Goal: Information Seeking & Learning: Learn about a topic

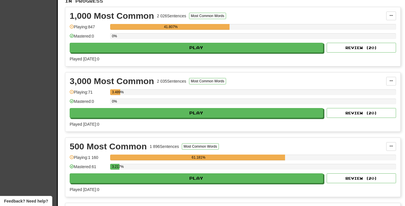
scroll to position [137, 0]
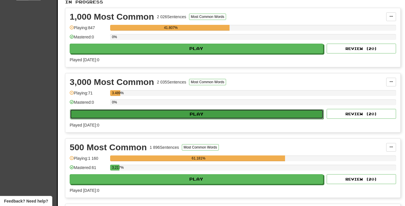
click at [144, 114] on button "Play" at bounding box center [197, 114] width 254 height 10
select select "**"
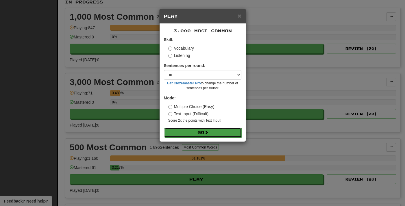
click at [178, 136] on button "Go" at bounding box center [203, 133] width 78 height 10
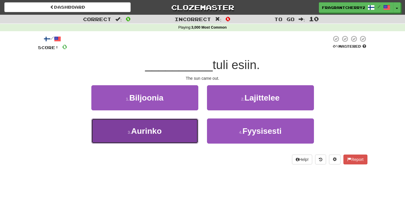
click at [188, 133] on button "3 . Aurinko" at bounding box center [144, 131] width 107 height 25
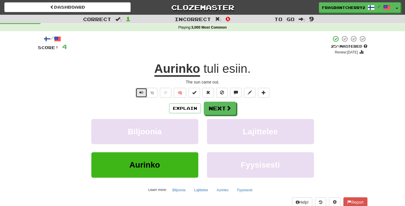
click at [142, 97] on button "Text-to-speech controls" at bounding box center [142, 93] width 12 height 10
click at [218, 111] on button "Next" at bounding box center [220, 108] width 32 height 13
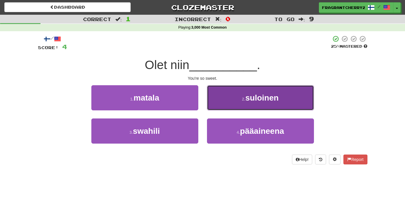
click at [235, 106] on button "2 . suloinen" at bounding box center [260, 97] width 107 height 25
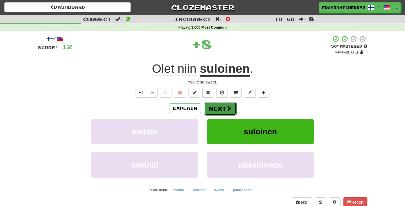
click at [220, 110] on button "Next" at bounding box center [220, 108] width 32 height 13
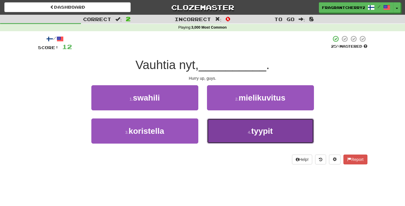
click at [222, 142] on button "4 . tyypit" at bounding box center [260, 131] width 107 height 25
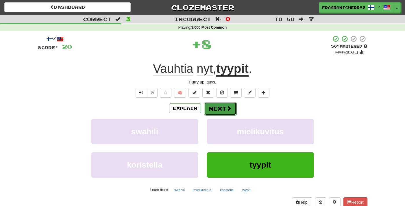
click at [218, 111] on button "Next" at bounding box center [220, 108] width 32 height 13
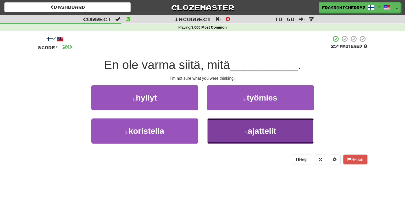
click at [234, 127] on button "4 . ajattelit" at bounding box center [260, 131] width 107 height 25
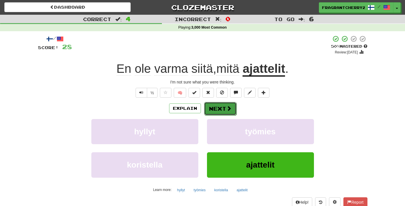
click at [225, 109] on button "Next" at bounding box center [220, 108] width 32 height 13
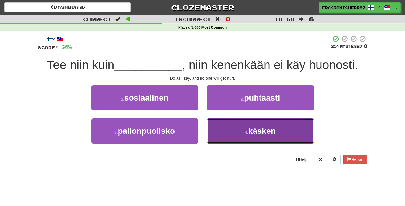
click at [222, 128] on button "4 . käsken" at bounding box center [260, 131] width 107 height 25
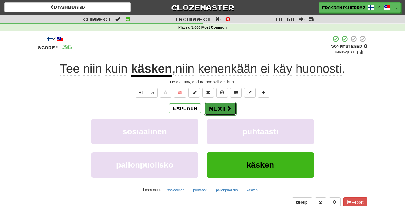
click at [221, 109] on button "Next" at bounding box center [220, 108] width 32 height 13
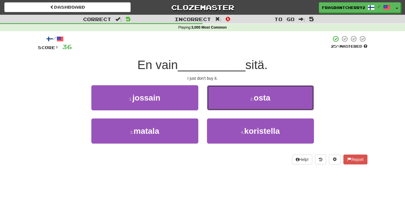
click at [221, 109] on button "2 . osta" at bounding box center [260, 97] width 107 height 25
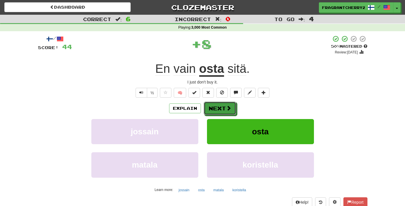
click at [221, 109] on button "Next" at bounding box center [220, 108] width 32 height 13
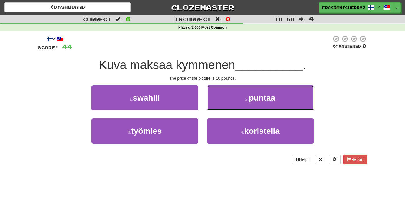
click at [221, 109] on button "2 . puntaa" at bounding box center [260, 97] width 107 height 25
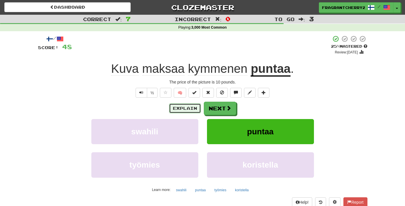
click at [178, 109] on button "Explain" at bounding box center [185, 109] width 32 height 10
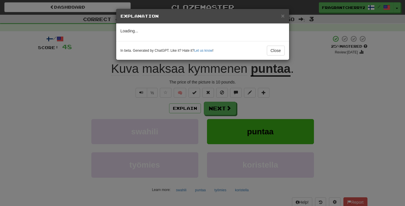
click at [127, 95] on div "× Explanation Loading... In beta. Generated by ChatGPT. Like it? Hate it? Let u…" at bounding box center [202, 103] width 405 height 206
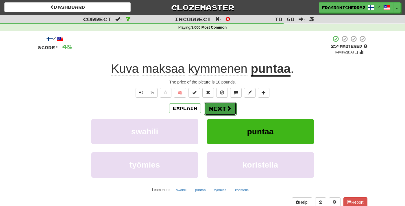
click at [213, 112] on button "Next" at bounding box center [220, 108] width 32 height 13
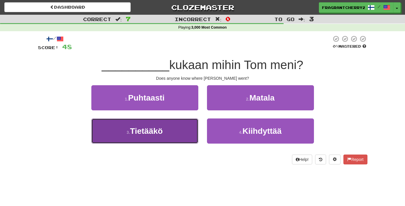
click at [179, 131] on button "3 . Tietääkö" at bounding box center [144, 131] width 107 height 25
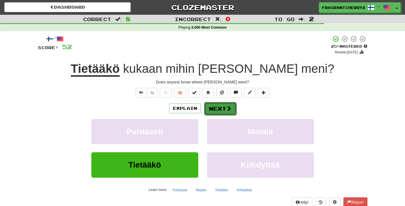
click at [212, 112] on button "Next" at bounding box center [220, 108] width 32 height 13
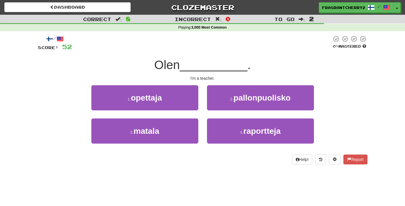
click at [176, 111] on div "1 . opettaja" at bounding box center [145, 101] width 116 height 33
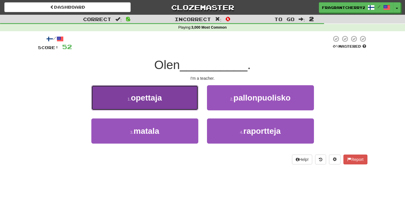
click at [176, 97] on button "1 . opettaja" at bounding box center [144, 97] width 107 height 25
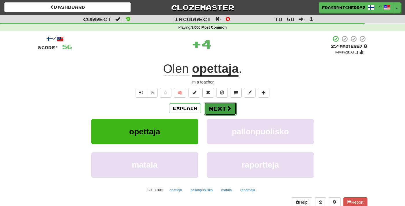
click at [213, 115] on button "Next" at bounding box center [220, 108] width 32 height 13
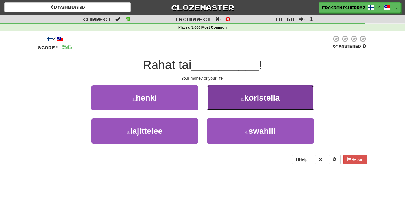
click at [231, 95] on button "2 . koristella" at bounding box center [260, 97] width 107 height 25
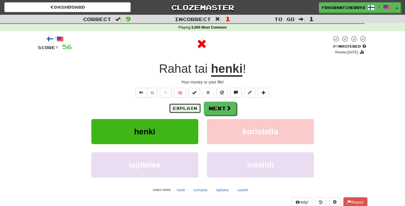
click at [193, 112] on button "Explain" at bounding box center [185, 109] width 32 height 10
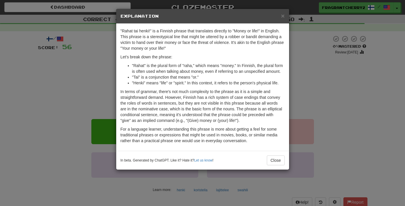
click at [97, 101] on div "× Explanation "Rahat tai henki!" is a Finnish phrase that translates directly t…" at bounding box center [202, 103] width 405 height 206
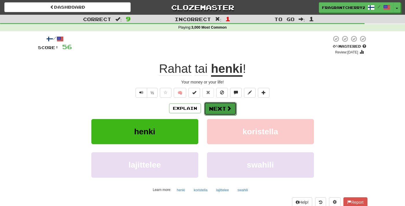
click at [214, 113] on button "Next" at bounding box center [220, 108] width 32 height 13
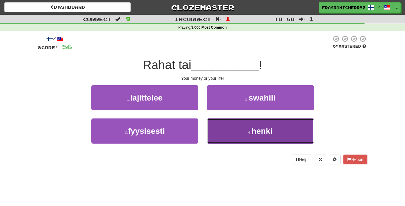
click at [223, 127] on button "4 . henki" at bounding box center [260, 131] width 107 height 25
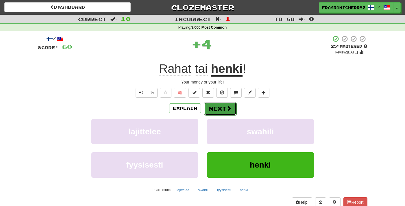
click at [220, 108] on button "Next" at bounding box center [220, 108] width 32 height 13
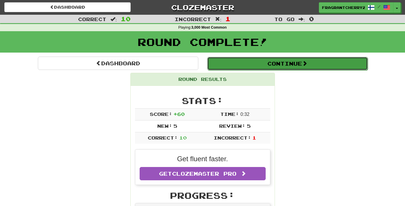
click at [228, 67] on button "Continue" at bounding box center [287, 63] width 161 height 13
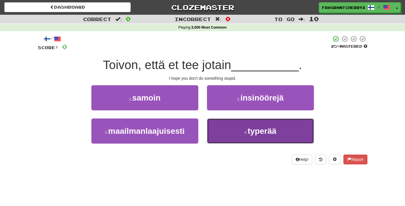
click at [213, 126] on button "4 . typerää" at bounding box center [260, 131] width 107 height 25
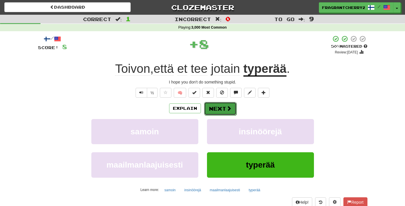
click at [211, 111] on button "Next" at bounding box center [220, 108] width 32 height 13
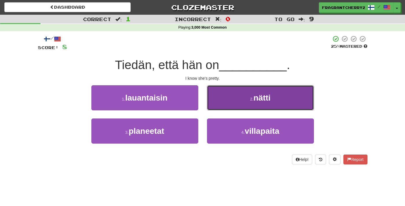
click at [219, 104] on button "2 . nätti" at bounding box center [260, 97] width 107 height 25
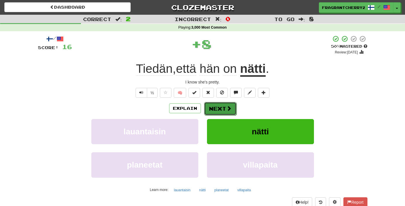
click at [219, 111] on button "Next" at bounding box center [220, 108] width 32 height 13
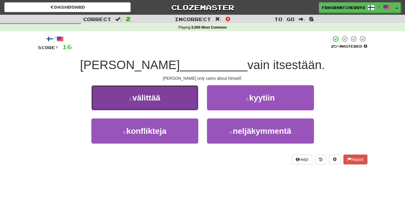
click at [178, 105] on button "1 . välittää" at bounding box center [144, 97] width 107 height 25
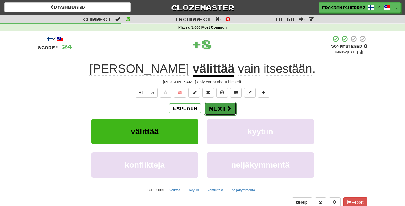
click at [222, 111] on button "Next" at bounding box center [220, 108] width 32 height 13
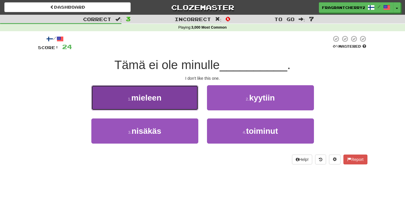
click at [170, 108] on button "1 . mieleen" at bounding box center [144, 97] width 107 height 25
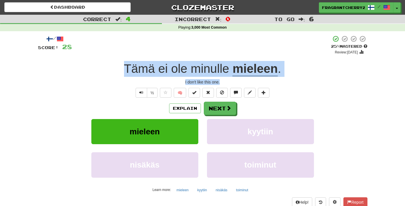
drag, startPoint x: 222, startPoint y: 84, endPoint x: 119, endPoint y: 76, distance: 103.3
click at [119, 76] on div "/ Score: 28 + 4 25 % Mastered Review: 2025-09-18 Tämä ei ole minulle mieleen . …" at bounding box center [203, 125] width 330 height 181
copy div "Tämä ei ole minulle mieleen . I don't like this one."
click at [224, 111] on button "Next" at bounding box center [220, 108] width 32 height 13
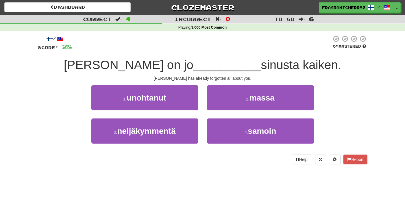
click at [185, 82] on div "/ Score: 28 0 % Mastered Tom on jo __________ sinusta kaiken. Tom has already f…" at bounding box center [203, 99] width 330 height 129
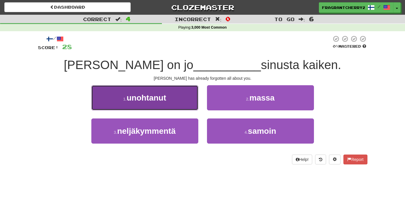
click at [185, 101] on button "1 . unohtanut" at bounding box center [144, 97] width 107 height 25
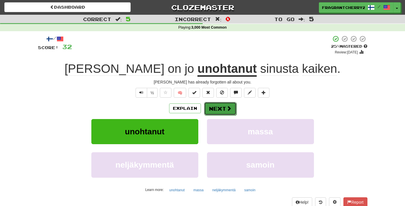
click at [219, 108] on button "Next" at bounding box center [220, 108] width 32 height 13
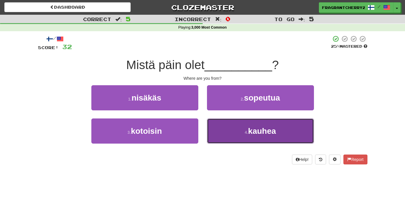
click at [219, 128] on button "4 . kauhea" at bounding box center [260, 131] width 107 height 25
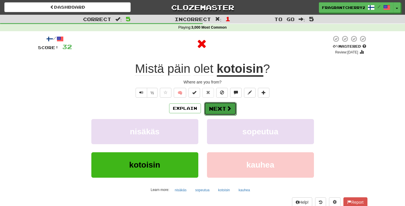
click at [217, 112] on button "Next" at bounding box center [220, 108] width 32 height 13
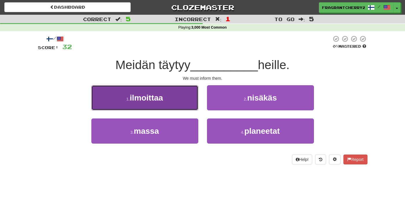
click at [173, 98] on button "1 . ilmoittaa" at bounding box center [144, 97] width 107 height 25
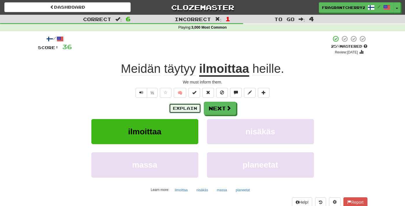
click at [192, 110] on button "Explain" at bounding box center [185, 109] width 32 height 10
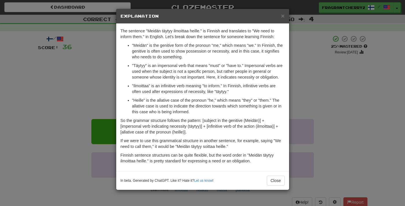
click at [104, 89] on div "× Explanation The sentence "Meidän täytyy ilmoittaa heille." is Finnish and tra…" at bounding box center [202, 103] width 405 height 206
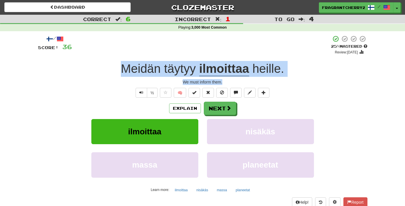
drag, startPoint x: 226, startPoint y: 82, endPoint x: 119, endPoint y: 73, distance: 107.1
click at [119, 73] on div "/ Score: 36 + 4 25 % Mastered Review: 2025-09-18 Meidän täytyy ilmoittaa heille…" at bounding box center [203, 125] width 330 height 181
copy div "Meidän täytyy ilmoittaa heille . We must inform them."
click at [218, 104] on button "Next" at bounding box center [220, 108] width 32 height 13
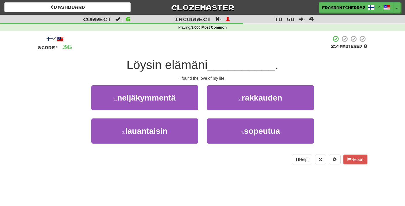
click at [188, 78] on div "I found the love of my life." at bounding box center [203, 79] width 330 height 6
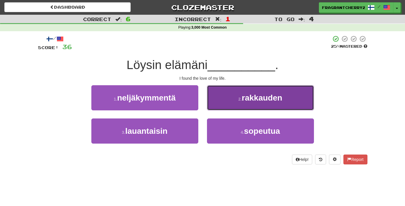
click at [235, 100] on button "2 . rakkauden" at bounding box center [260, 97] width 107 height 25
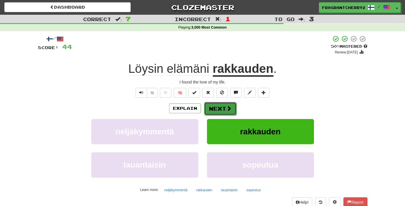
click at [217, 111] on button "Next" at bounding box center [220, 108] width 32 height 13
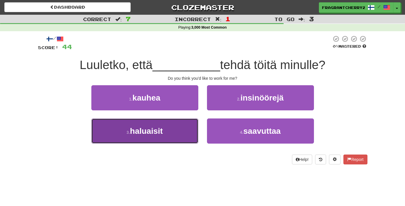
click at [171, 132] on button "3 . haluaisit" at bounding box center [144, 131] width 107 height 25
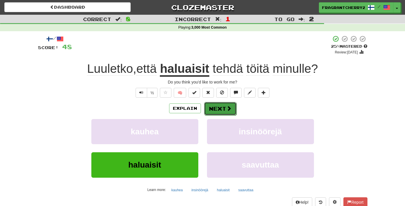
click at [215, 106] on button "Next" at bounding box center [220, 108] width 32 height 13
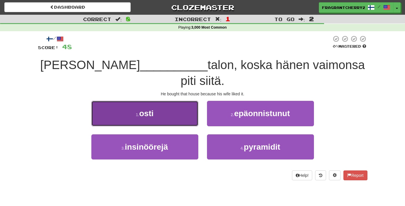
click at [197, 102] on button "1 . osti" at bounding box center [144, 113] width 107 height 25
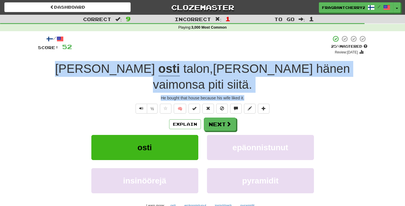
drag, startPoint x: 251, startPoint y: 82, endPoint x: 79, endPoint y: 70, distance: 172.3
click at [78, 70] on div "/ Score: 52 + 4 25 % Mastered Review: 2025-09-18 Hän osti talon , koska hänen v…" at bounding box center [203, 133] width 330 height 197
click at [330, 118] on div "Explain Next" at bounding box center [203, 124] width 330 height 13
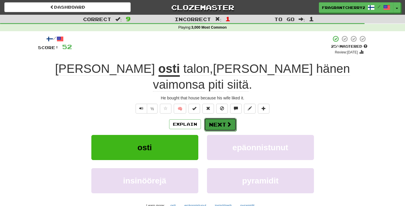
click at [219, 118] on button "Next" at bounding box center [220, 124] width 32 height 13
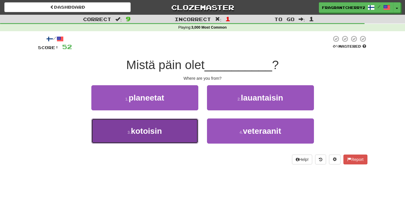
click at [183, 135] on button "3 . kotoisin" at bounding box center [144, 131] width 107 height 25
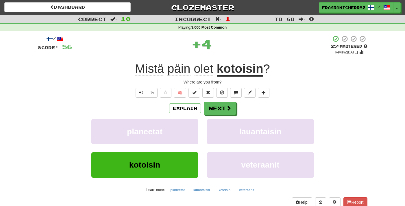
click at [232, 101] on div "/ Score: 56 + 4 25 % Mastered Review: 2025-09-18 Mistä päin olet kotoisin ? Whe…" at bounding box center [203, 125] width 330 height 181
click at [228, 105] on button "Next" at bounding box center [220, 108] width 32 height 13
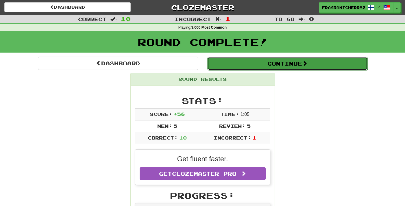
click at [248, 65] on button "Continue" at bounding box center [287, 63] width 161 height 13
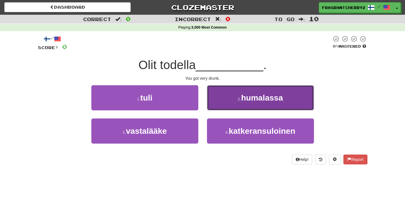
click at [224, 102] on button "2 . humalassa" at bounding box center [260, 97] width 107 height 25
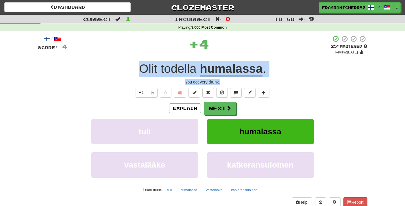
drag, startPoint x: 222, startPoint y: 84, endPoint x: 132, endPoint y: 73, distance: 90.9
click at [132, 73] on div "/ Score: 4 + 4 25 % Mastered Review: 2025-09-18 Olit todella humalassa . You go…" at bounding box center [203, 125] width 330 height 181
copy div "Olit todella humalassa . You got very drunk."
click at [210, 111] on button "Next" at bounding box center [220, 108] width 32 height 13
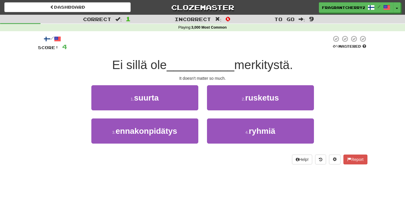
click at [152, 76] on div "/ Score: 4 0 % Mastered Ei sillä ole __________ merkitystä. It doesn't matter s…" at bounding box center [203, 99] width 330 height 129
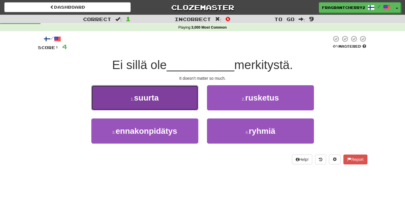
click at [170, 98] on button "1 . suurta" at bounding box center [144, 97] width 107 height 25
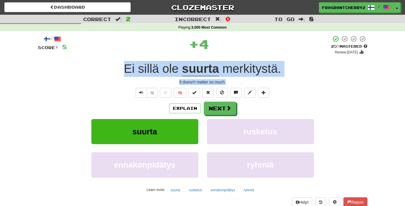
drag, startPoint x: 229, startPoint y: 84, endPoint x: 122, endPoint y: 72, distance: 107.4
click at [122, 72] on div "/ Score: 8 + 4 25 % Mastered Review: 2025-09-18 Ei sillä ole suurta merkitystä …" at bounding box center [203, 125] width 330 height 181
copy div "Ei sillä ole suurta merkitystä . It doesn't matter so much."
click at [228, 111] on span at bounding box center [229, 108] width 5 height 5
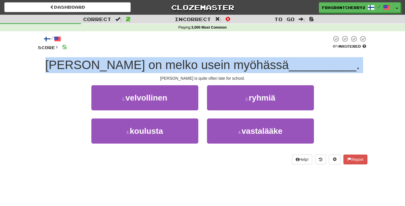
click at [184, 61] on span "Tom on melko usein myöhässä" at bounding box center [167, 65] width 244 height 14
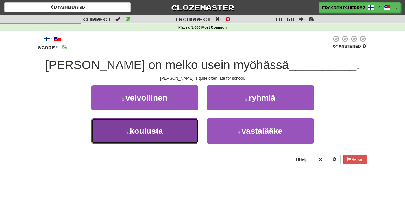
click at [154, 129] on span "koulusta" at bounding box center [146, 131] width 33 height 9
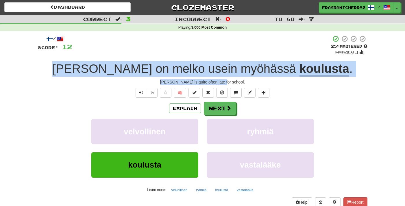
drag, startPoint x: 216, startPoint y: 81, endPoint x: 65, endPoint y: 74, distance: 151.5
click at [65, 74] on div "/ Score: 12 + 4 25 % Mastered Review: 2025-09-18 Tom on melko usein myöhässä ko…" at bounding box center [203, 125] width 330 height 181
copy div "Tom on melko usein myöhässä koulusta . Tom is quite often late for school."
click at [227, 108] on span at bounding box center [229, 108] width 5 height 5
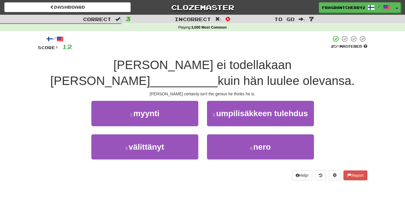
click at [159, 49] on div at bounding box center [201, 43] width 259 height 16
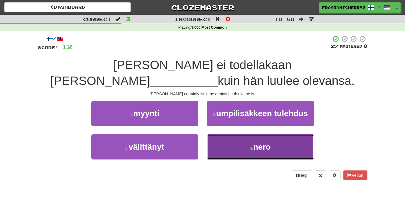
click at [236, 149] on button "4 . nero" at bounding box center [260, 147] width 107 height 25
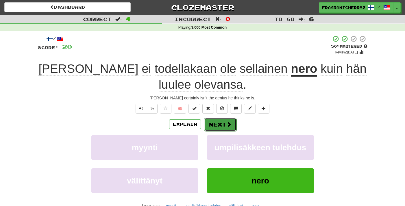
click at [222, 124] on button "Next" at bounding box center [220, 124] width 32 height 13
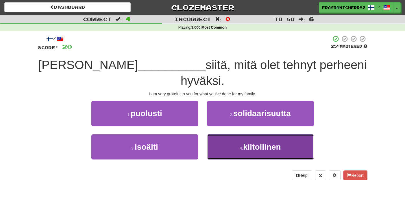
click at [226, 148] on button "4 . kiitollinen" at bounding box center [260, 147] width 107 height 25
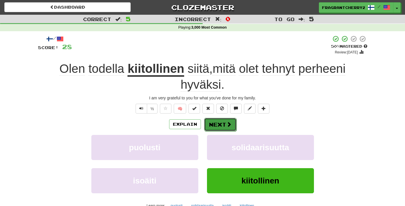
click at [217, 127] on button "Next" at bounding box center [220, 124] width 32 height 13
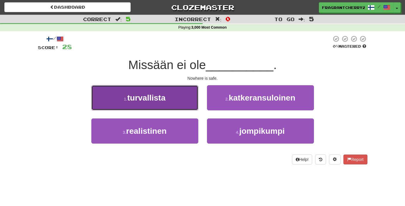
click at [171, 91] on button "1 . turvallista" at bounding box center [144, 97] width 107 height 25
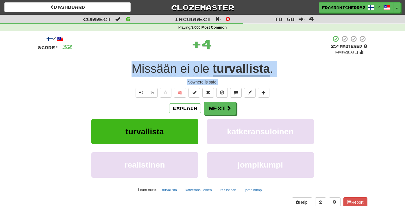
drag, startPoint x: 224, startPoint y: 83, endPoint x: 135, endPoint y: 73, distance: 89.9
click at [135, 73] on div "/ Score: 32 + 4 25 % Mastered Review: 2025-09-18 Missään ei ole turvallista . N…" at bounding box center [203, 125] width 330 height 181
copy div "Missään ei ole turvallista . Nowhere is safe."
click at [222, 108] on button "Next" at bounding box center [220, 108] width 32 height 13
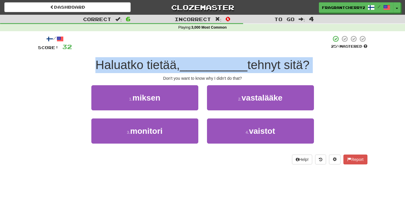
click at [133, 69] on span "Haluatko tietää," at bounding box center [137, 65] width 84 height 14
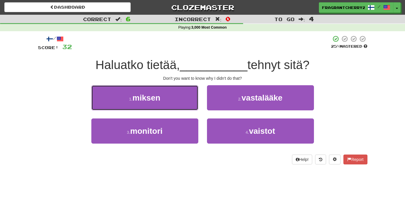
click at [177, 99] on button "1 . miksen" at bounding box center [144, 97] width 107 height 25
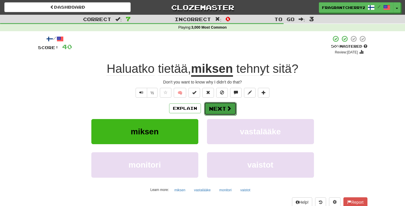
click at [219, 113] on button "Next" at bounding box center [220, 108] width 32 height 13
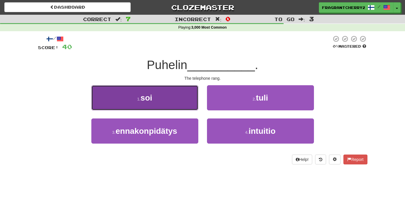
click at [186, 102] on button "1 . soi" at bounding box center [144, 97] width 107 height 25
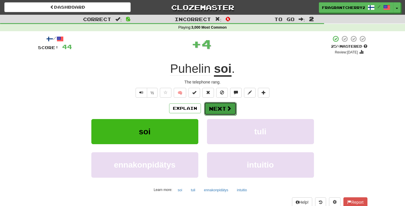
click at [227, 107] on span at bounding box center [229, 108] width 5 height 5
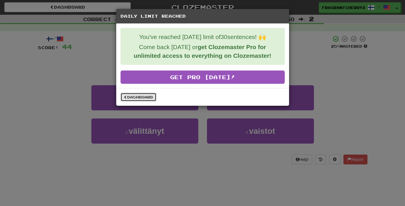
click at [147, 101] on link "Dashboard" at bounding box center [139, 97] width 36 height 9
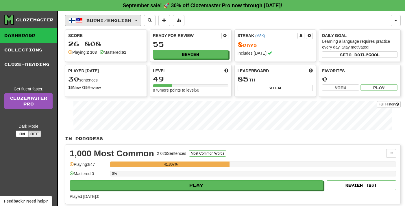
click at [111, 19] on span "Suomi / English" at bounding box center [108, 20] width 45 height 5
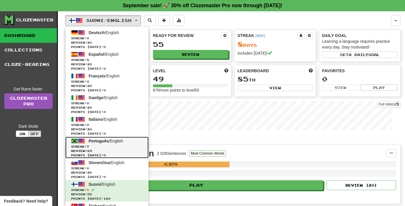
click at [102, 150] on span "Review: 69" at bounding box center [107, 151] width 72 height 4
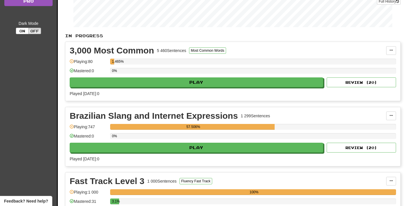
scroll to position [90, 0]
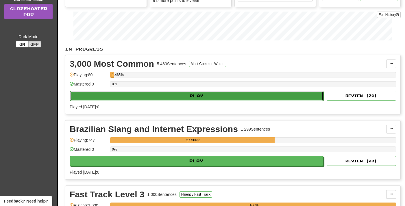
click at [165, 96] on button "Play" at bounding box center [197, 96] width 254 height 10
select select "**"
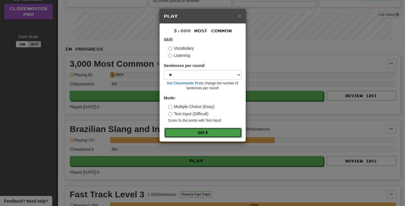
click at [183, 131] on button "Go" at bounding box center [203, 133] width 78 height 10
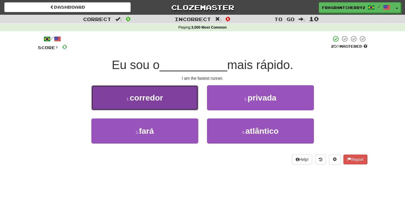
click at [194, 104] on button "1 . corredor" at bounding box center [144, 97] width 107 height 25
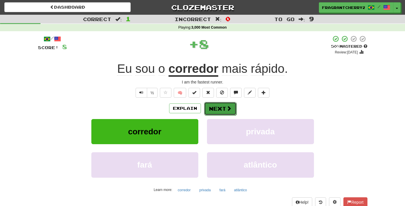
click at [217, 108] on button "Next" at bounding box center [220, 108] width 32 height 13
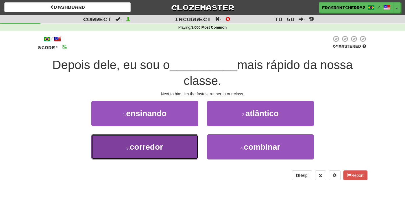
click at [186, 146] on button "3 . corredor" at bounding box center [144, 147] width 107 height 25
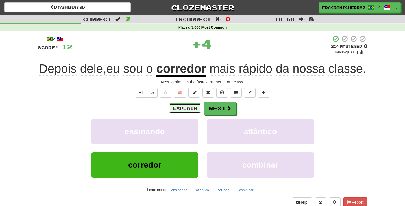
click at [185, 113] on button "Explain" at bounding box center [185, 109] width 32 height 10
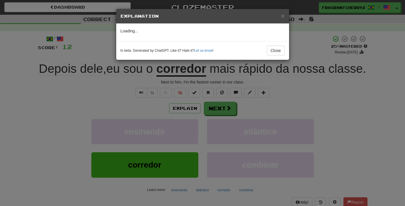
click at [103, 109] on div "× Explanation Loading... In beta. Generated by ChatGPT. Like it? Hate it? Let u…" at bounding box center [202, 103] width 405 height 206
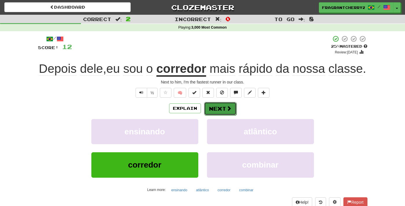
click at [222, 115] on button "Next" at bounding box center [220, 108] width 32 height 13
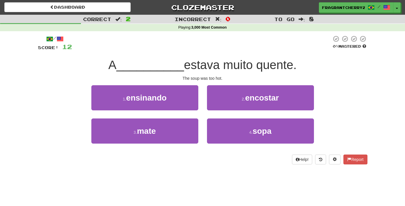
click at [229, 146] on div "4 . sopa" at bounding box center [261, 135] width 116 height 33
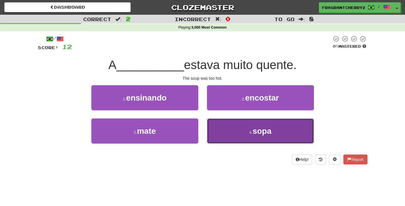
click at [229, 137] on button "4 . sopa" at bounding box center [260, 131] width 107 height 25
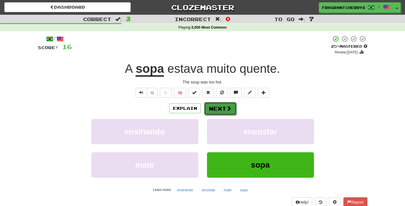
click at [225, 111] on button "Next" at bounding box center [220, 108] width 32 height 13
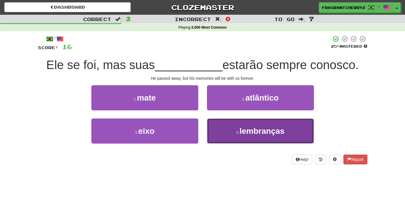
click at [227, 122] on button "4 . lembranças" at bounding box center [260, 131] width 107 height 25
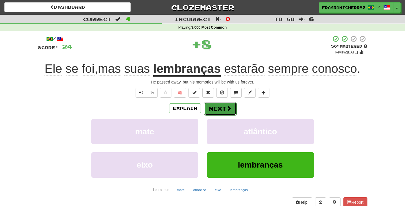
click at [219, 107] on button "Next" at bounding box center [220, 108] width 32 height 13
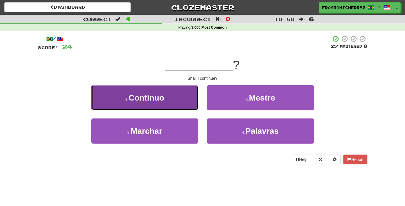
click at [180, 103] on button "1 . Continuo" at bounding box center [144, 97] width 107 height 25
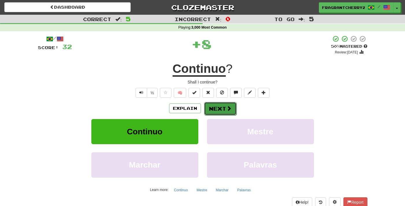
click at [205, 108] on button "Next" at bounding box center [220, 108] width 32 height 13
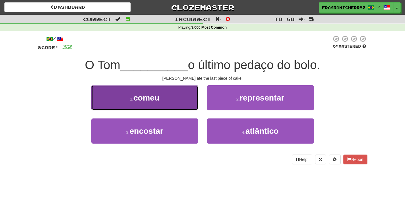
click at [189, 103] on button "1 . comeu" at bounding box center [144, 97] width 107 height 25
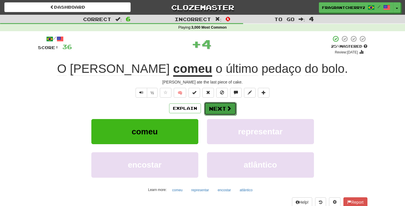
click at [226, 111] on button "Next" at bounding box center [220, 108] width 32 height 13
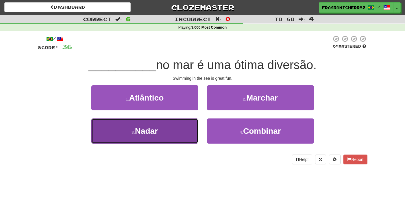
click at [187, 125] on button "3 . Nadar" at bounding box center [144, 131] width 107 height 25
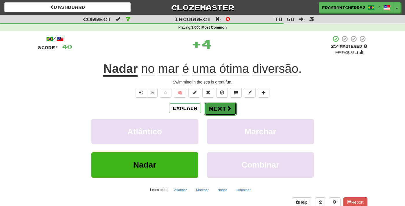
click at [211, 111] on button "Next" at bounding box center [220, 108] width 32 height 13
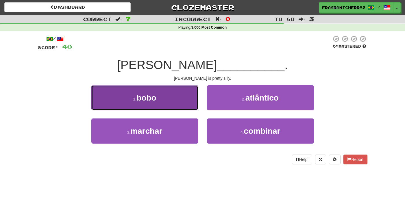
click at [185, 102] on button "1 . bobo" at bounding box center [144, 97] width 107 height 25
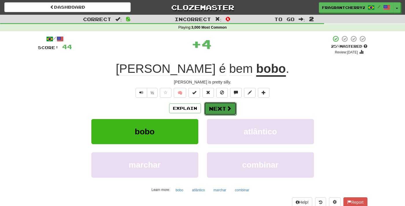
click at [211, 109] on button "Next" at bounding box center [220, 108] width 32 height 13
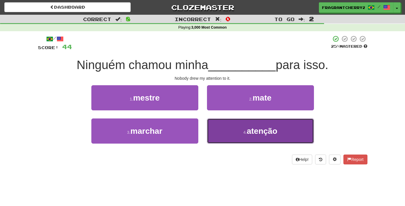
click at [228, 126] on button "4 . atenção" at bounding box center [260, 131] width 107 height 25
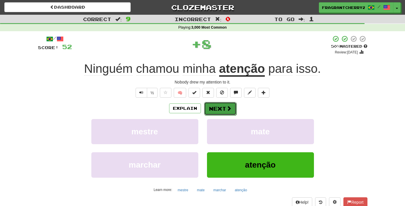
click at [220, 109] on button "Next" at bounding box center [220, 108] width 32 height 13
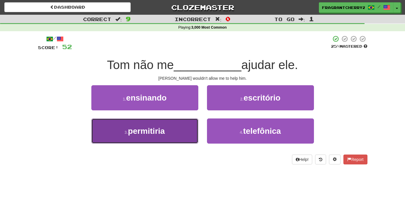
click at [194, 137] on button "3 . permitiria" at bounding box center [144, 131] width 107 height 25
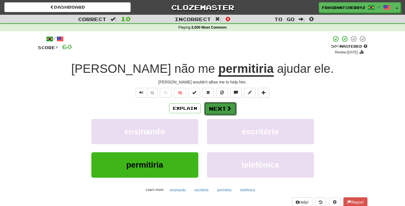
click at [227, 106] on span at bounding box center [229, 108] width 5 height 5
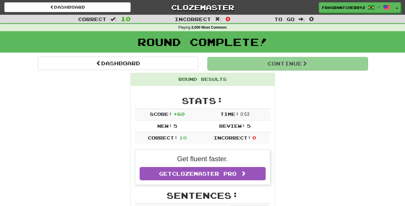
click at [241, 62] on button "Continue" at bounding box center [287, 63] width 161 height 13
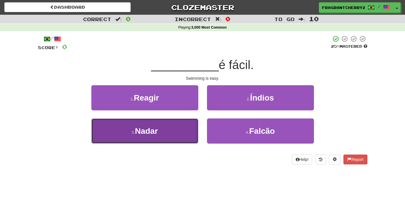
click at [181, 127] on button "3 . Nadar" at bounding box center [144, 131] width 107 height 25
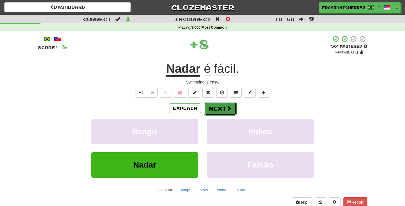
click at [217, 114] on button "Next" at bounding box center [220, 108] width 32 height 13
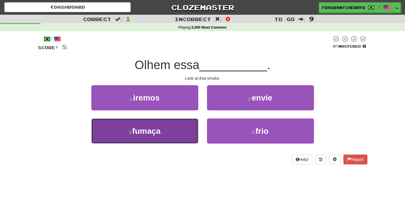
click at [179, 133] on button "3 . fumaça" at bounding box center [144, 131] width 107 height 25
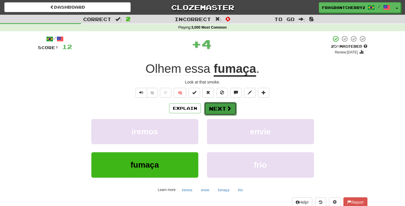
click at [225, 111] on button "Next" at bounding box center [220, 108] width 32 height 13
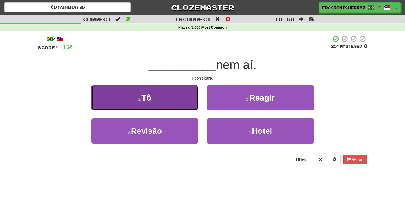
click at [187, 98] on button "1 . Tô" at bounding box center [144, 97] width 107 height 25
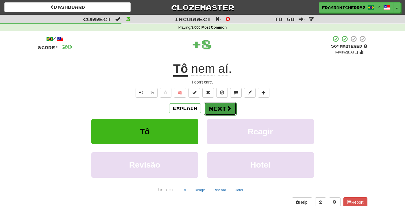
click at [227, 111] on span at bounding box center [229, 108] width 5 height 5
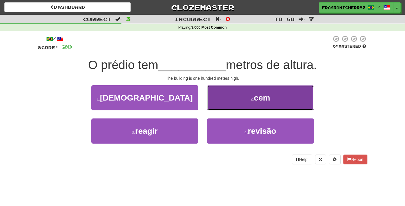
click at [219, 99] on button "2 . cem" at bounding box center [260, 97] width 107 height 25
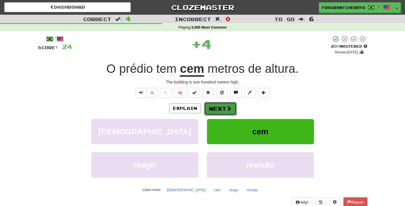
click at [217, 111] on button "Next" at bounding box center [220, 108] width 32 height 13
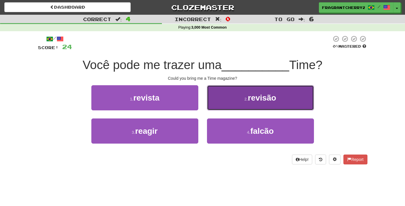
click at [209, 103] on button "2 . revisão" at bounding box center [260, 97] width 107 height 25
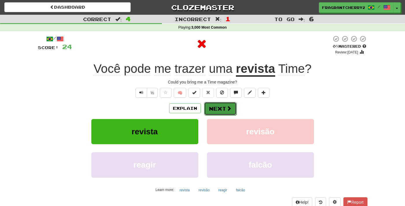
click at [209, 109] on button "Next" at bounding box center [220, 108] width 32 height 13
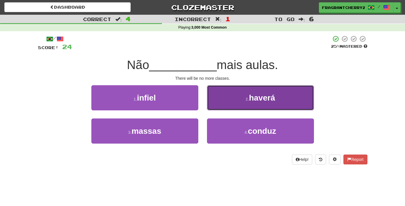
click at [229, 98] on button "2 . haverá" at bounding box center [260, 97] width 107 height 25
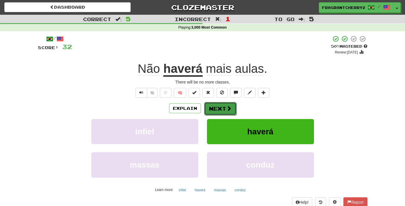
click at [219, 112] on button "Next" at bounding box center [220, 108] width 32 height 13
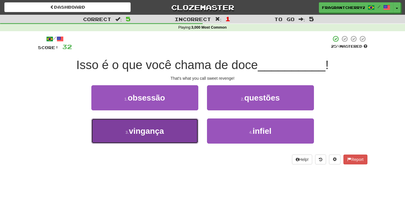
click at [175, 133] on button "3 . vingança" at bounding box center [144, 131] width 107 height 25
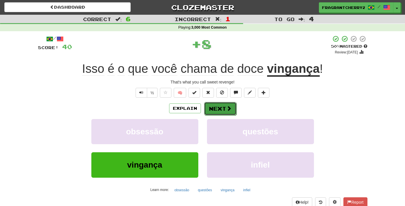
click at [214, 108] on button "Next" at bounding box center [220, 108] width 32 height 13
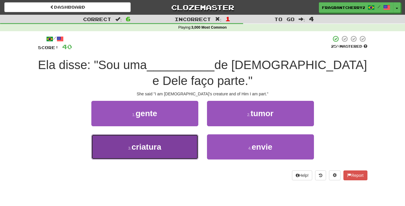
click at [180, 135] on button "3 . criatura" at bounding box center [144, 147] width 107 height 25
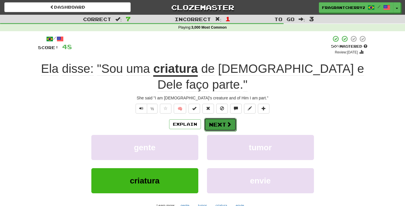
click at [222, 118] on button "Next" at bounding box center [220, 124] width 32 height 13
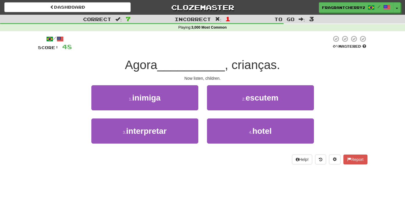
click at [202, 95] on div "1 . inimiga" at bounding box center [145, 101] width 116 height 33
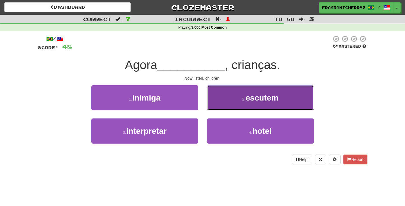
click at [227, 101] on button "2 . escutem" at bounding box center [260, 97] width 107 height 25
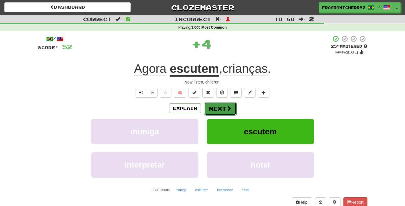
click at [216, 107] on button "Next" at bounding box center [220, 108] width 32 height 13
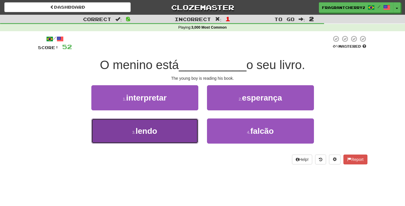
click at [190, 135] on button "3 . lendo" at bounding box center [144, 131] width 107 height 25
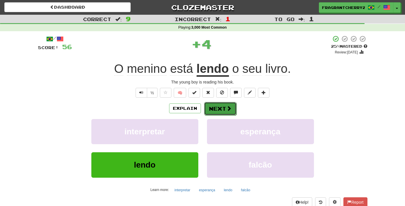
click at [221, 113] on button "Next" at bounding box center [220, 108] width 32 height 13
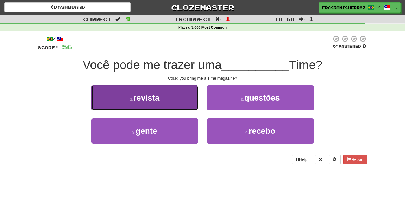
click at [193, 105] on button "1 . revista" at bounding box center [144, 97] width 107 height 25
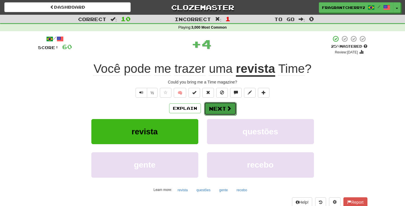
click at [219, 111] on button "Next" at bounding box center [220, 108] width 32 height 13
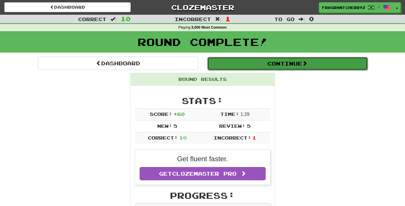
click at [224, 59] on button "Continue" at bounding box center [287, 63] width 161 height 13
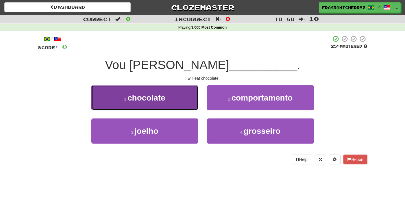
click at [176, 98] on button "1 . chocolate" at bounding box center [144, 97] width 107 height 25
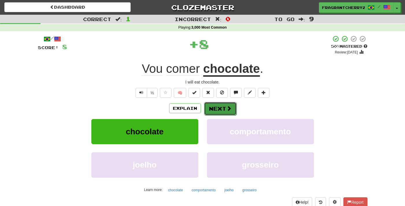
click at [220, 109] on button "Next" at bounding box center [220, 108] width 32 height 13
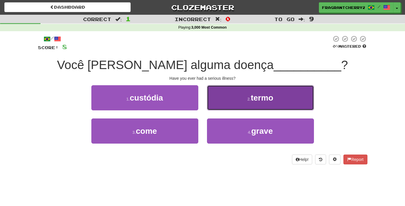
click at [226, 96] on button "2 . termo" at bounding box center [260, 97] width 107 height 25
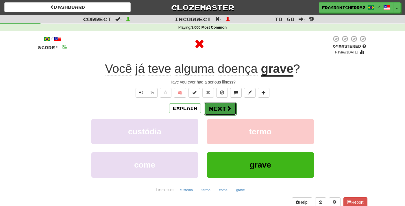
click at [222, 111] on button "Next" at bounding box center [220, 108] width 32 height 13
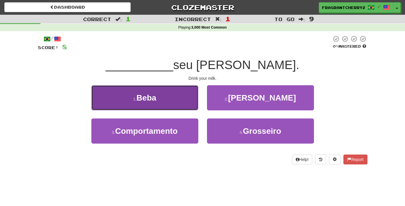
click at [184, 101] on button "1 . Beba" at bounding box center [144, 97] width 107 height 25
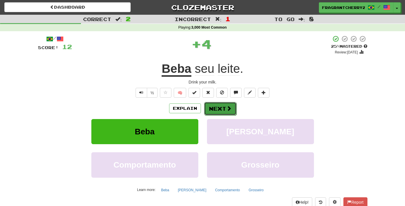
click at [213, 108] on button "Next" at bounding box center [220, 108] width 32 height 13
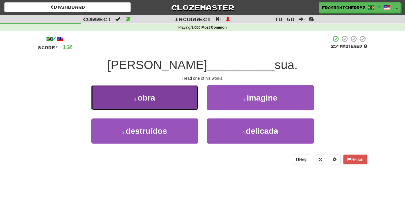
click at [188, 104] on button "1 . obra" at bounding box center [144, 97] width 107 height 25
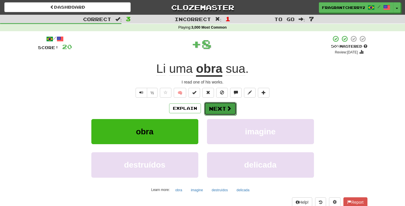
click at [215, 108] on button "Next" at bounding box center [220, 108] width 32 height 13
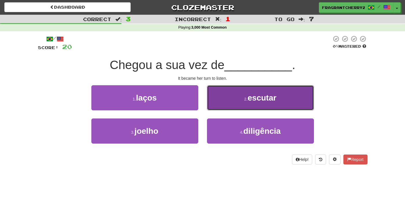
click at [228, 95] on button "2 . escutar" at bounding box center [260, 97] width 107 height 25
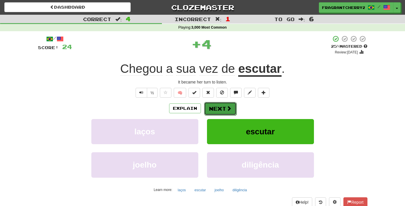
click at [217, 114] on button "Next" at bounding box center [220, 108] width 32 height 13
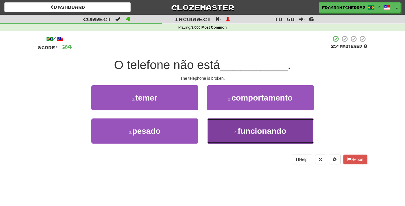
click at [219, 128] on button "4 . funcionando" at bounding box center [260, 131] width 107 height 25
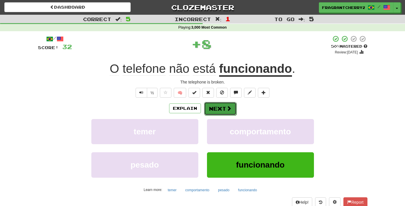
click at [218, 113] on button "Next" at bounding box center [220, 108] width 32 height 13
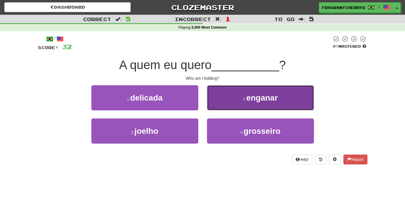
click at [220, 102] on button "2 . enganar" at bounding box center [260, 97] width 107 height 25
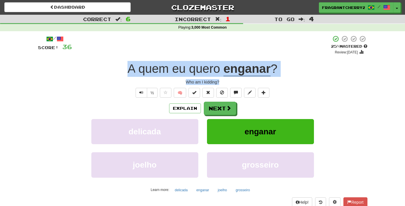
drag, startPoint x: 224, startPoint y: 81, endPoint x: 130, endPoint y: 72, distance: 94.8
click at [130, 72] on div "/ Score: 36 + 4 25 % Mastered Review: 2025-09-18 A quem eu quero enganar ? Who …" at bounding box center [203, 125] width 330 height 181
copy div "A quem eu quero enganar ? Who am I kidding?"
click at [216, 105] on button "Next" at bounding box center [220, 108] width 32 height 13
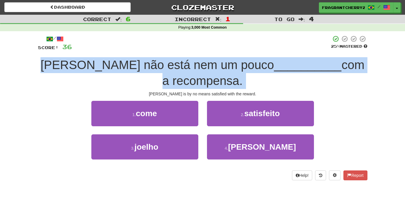
click at [159, 60] on span "Nick não está nem um pouco" at bounding box center [157, 65] width 234 height 14
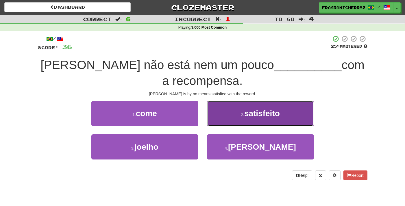
click at [211, 119] on button "2 . satisfeito" at bounding box center [260, 113] width 107 height 25
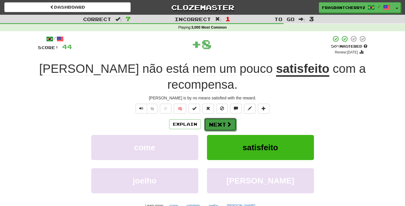
click at [212, 118] on button "Next" at bounding box center [220, 124] width 32 height 13
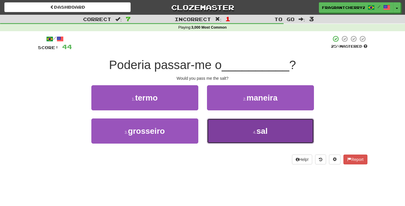
click at [227, 133] on button "4 . sal" at bounding box center [260, 131] width 107 height 25
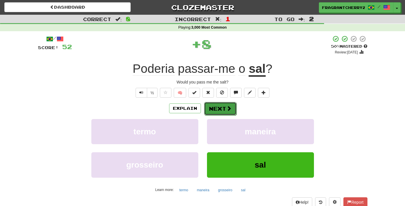
click at [224, 106] on button "Next" at bounding box center [220, 108] width 32 height 13
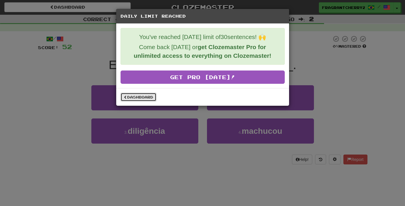
click at [146, 100] on link "Dashboard" at bounding box center [139, 97] width 36 height 9
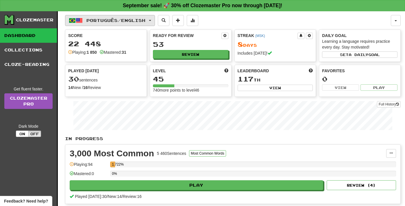
click at [113, 20] on span "Português / English" at bounding box center [115, 20] width 59 height 5
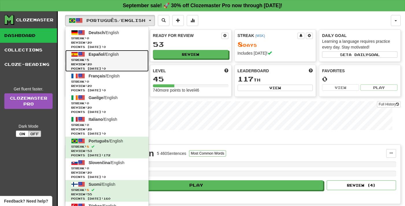
click at [109, 60] on span "Streak: 5" at bounding box center [107, 60] width 72 height 4
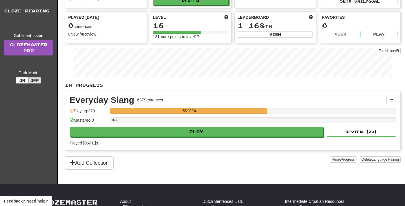
scroll to position [71, 0]
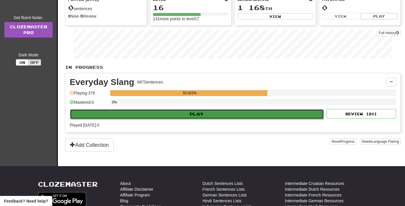
click at [202, 113] on button "Play" at bounding box center [197, 114] width 254 height 10
select select "**"
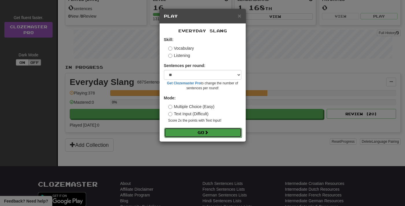
click at [213, 132] on button "Go" at bounding box center [203, 133] width 78 height 10
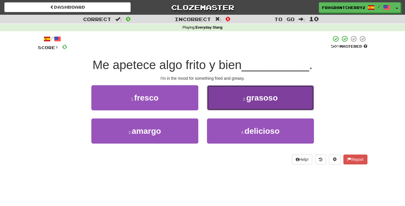
click at [227, 101] on button "2 . grasoso" at bounding box center [260, 97] width 107 height 25
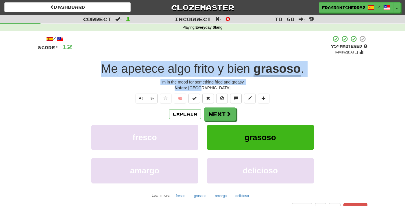
drag, startPoint x: 217, startPoint y: 88, endPoint x: 103, endPoint y: 70, distance: 115.6
click at [103, 70] on div "/ Score: 12 + 12 75 % Mastered Review: 2025-10-17 Me apetece algo frito y bien …" at bounding box center [203, 124] width 330 height 178
copy div "Me apetece algo frito y bien grasoso . I'm in the mood for something fried and …"
click at [220, 113] on button "Next" at bounding box center [220, 114] width 32 height 13
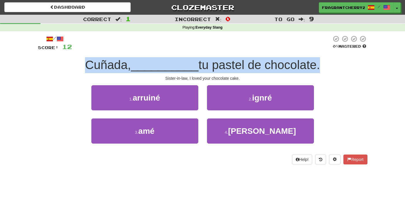
click at [177, 58] on div "Cuñada, __________ tu pastel de chocolate." at bounding box center [203, 65] width 330 height 16
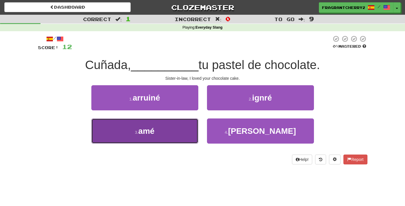
click at [185, 129] on button "3 . amé" at bounding box center [144, 131] width 107 height 25
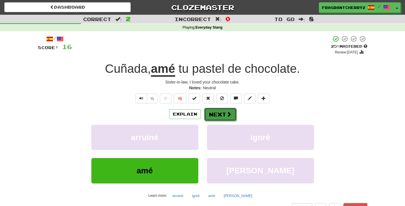
click at [219, 116] on button "Next" at bounding box center [220, 114] width 32 height 13
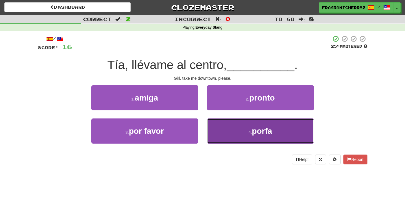
click at [222, 126] on button "4 . porfa" at bounding box center [260, 131] width 107 height 25
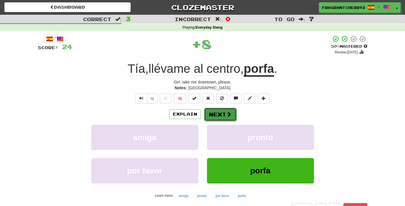
click at [214, 111] on button "Next" at bounding box center [220, 114] width 32 height 13
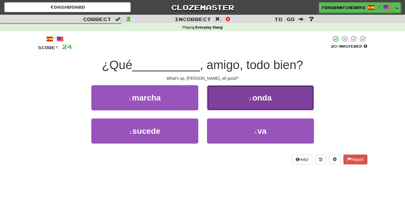
click at [216, 102] on button "2 . onda" at bounding box center [260, 97] width 107 height 25
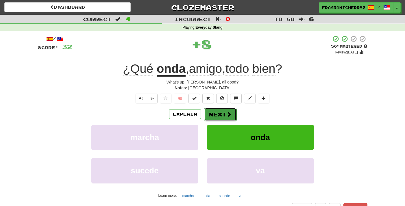
click at [215, 116] on button "Next" at bounding box center [220, 114] width 32 height 13
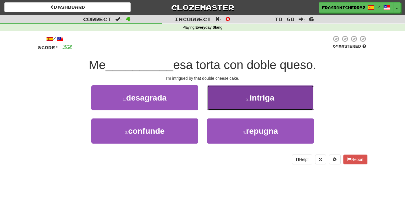
click at [222, 100] on button "2 . intriga" at bounding box center [260, 97] width 107 height 25
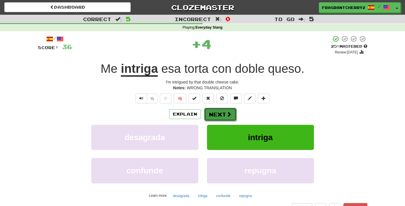
click at [221, 111] on button "Next" at bounding box center [220, 114] width 32 height 13
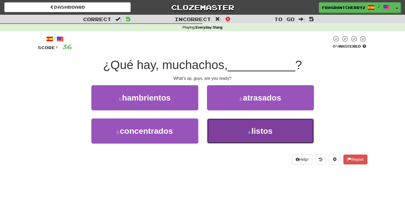
click at [221, 123] on button "4 . listos" at bounding box center [260, 131] width 107 height 25
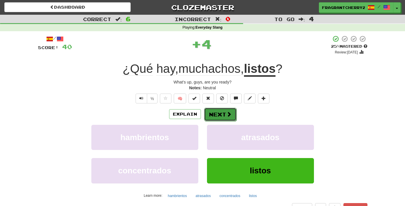
click at [218, 118] on button "Next" at bounding box center [220, 114] width 32 height 13
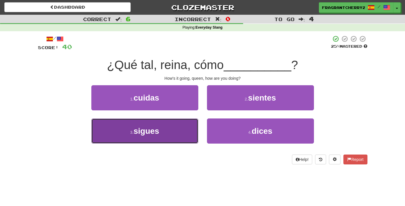
click at [170, 135] on button "3 . sigues" at bounding box center [144, 131] width 107 height 25
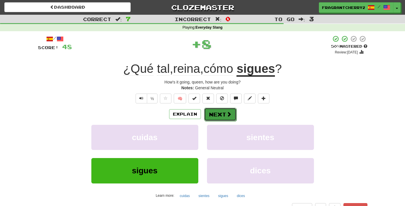
click at [217, 114] on button "Next" at bounding box center [220, 114] width 32 height 13
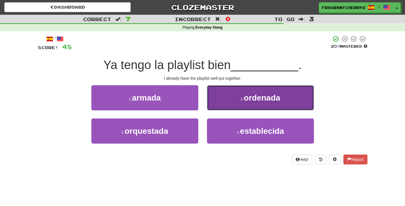
click at [219, 106] on button "2 . ordenada" at bounding box center [260, 97] width 107 height 25
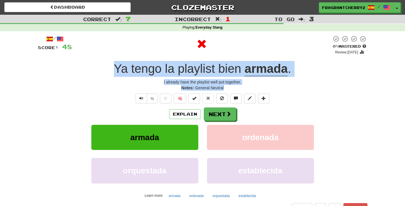
drag, startPoint x: 199, startPoint y: 83, endPoint x: 114, endPoint y: 71, distance: 86.4
click at [113, 71] on div "/ Score: 48 0 % Mastered Review: 2025-09-17 Ya tengo la playlist bien armada . …" at bounding box center [203, 124] width 330 height 178
copy div "Ya tengo la playlist bien armada . I already have the playlist well put togethe…"
click at [230, 116] on span at bounding box center [229, 114] width 5 height 5
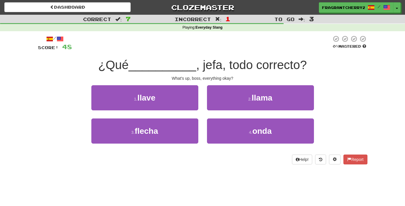
click at [202, 93] on div "1 . llave" at bounding box center [145, 101] width 116 height 33
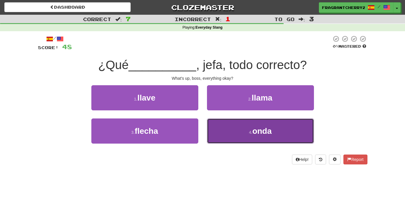
click at [232, 128] on button "4 . onda" at bounding box center [260, 131] width 107 height 25
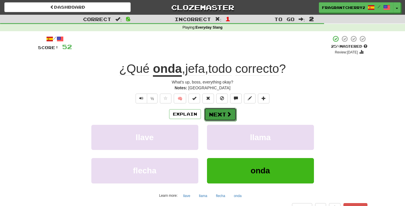
click at [219, 118] on button "Next" at bounding box center [220, 114] width 32 height 13
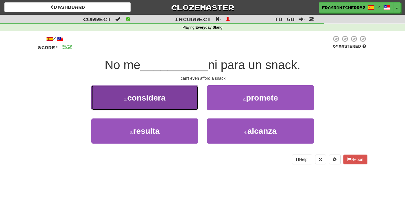
click at [183, 106] on button "1 . considera" at bounding box center [144, 97] width 107 height 25
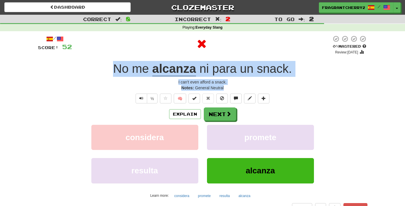
drag, startPoint x: 230, startPoint y: 87, endPoint x: 114, endPoint y: 73, distance: 116.3
click at [114, 73] on div "/ Score: 52 0 % Mastered Review: 2025-09-17 No me alcanza ni para un snack . I …" at bounding box center [203, 124] width 330 height 178
copy div "No me alcanza ni para un snack . I can't even afford a snack. Notes: General Ne…"
click at [215, 115] on button "Next" at bounding box center [220, 114] width 32 height 13
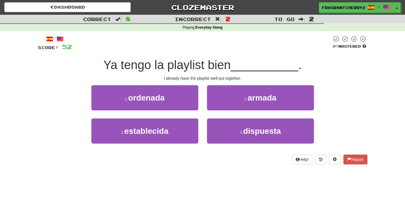
click at [173, 51] on div at bounding box center [202, 43] width 260 height 16
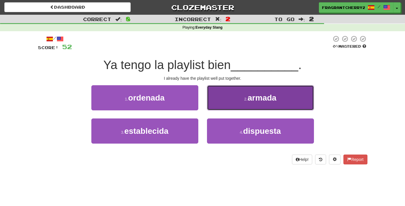
click at [224, 99] on button "2 . armada" at bounding box center [260, 97] width 107 height 25
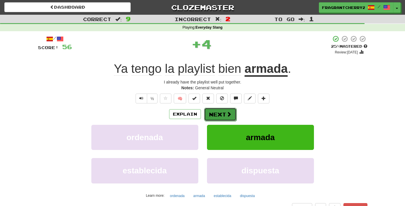
click at [220, 116] on button "Next" at bounding box center [220, 114] width 32 height 13
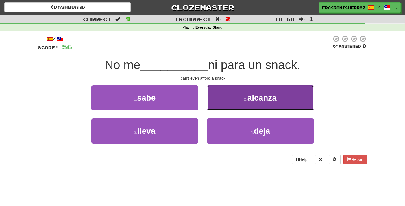
click at [234, 105] on button "2 . alcanza" at bounding box center [260, 97] width 107 height 25
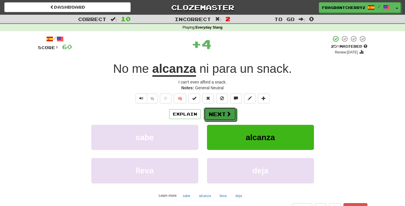
click at [220, 114] on button "Next" at bounding box center [220, 114] width 32 height 13
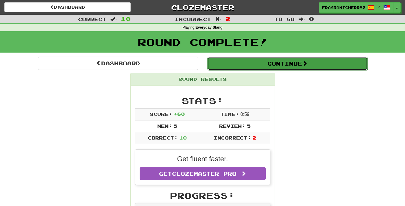
click at [244, 66] on button "Continue" at bounding box center [287, 63] width 161 height 13
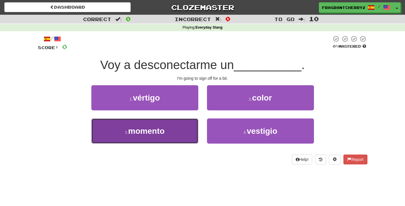
click at [195, 127] on button "3 . momento" at bounding box center [144, 131] width 107 height 25
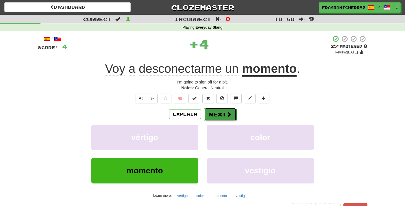
click at [223, 111] on button "Next" at bounding box center [220, 114] width 32 height 13
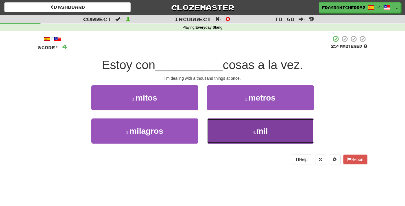
click at [234, 139] on button "4 . mil" at bounding box center [260, 131] width 107 height 25
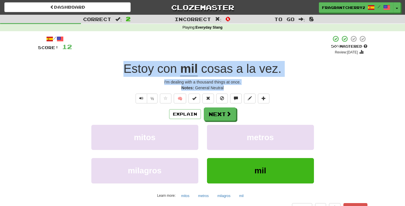
drag, startPoint x: 227, startPoint y: 88, endPoint x: 108, endPoint y: 73, distance: 119.5
click at [108, 73] on div "/ Score: 12 + 8 50 % Mastered Review: 2025-09-27 Estoy con mil cosas a la vez .…" at bounding box center [203, 124] width 330 height 178
copy div "Estoy con mil cosas a la vez . I'm dealing with a thousand things at once. Note…"
click at [218, 117] on button "Next" at bounding box center [220, 114] width 32 height 13
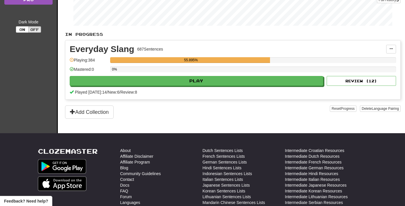
scroll to position [126, 0]
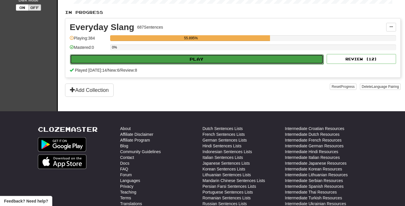
click at [166, 59] on button "Play" at bounding box center [197, 59] width 254 height 10
select select "**"
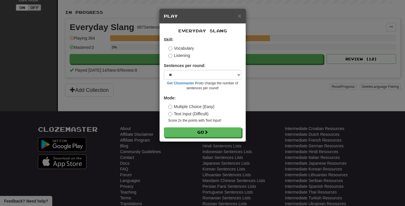
click at [193, 138] on div "Everyday Slang Skill: Vocabulary Listening Sentences per round: * ** ** ** ** *…" at bounding box center [203, 83] width 86 height 118
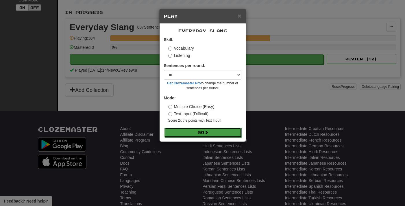
click at [194, 135] on button "Go" at bounding box center [203, 133] width 78 height 10
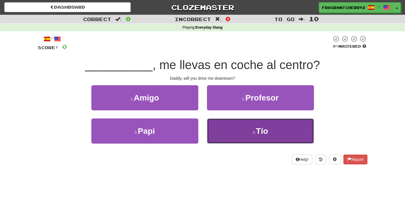
click at [235, 131] on button "4 . Tío" at bounding box center [260, 131] width 107 height 25
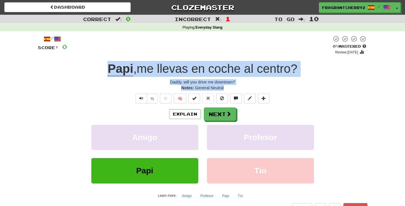
drag, startPoint x: 221, startPoint y: 90, endPoint x: 108, endPoint y: 71, distance: 114.7
click at [108, 71] on div "/ Score: 0 0 % Mastered Review: [DATE] Papi , me llevas en coche al centro ? Da…" at bounding box center [203, 124] width 330 height 178
copy div "Papi , me llevas en coche al centro ? Daddy, will you drive me downtown? Notes:…"
click at [223, 118] on button "Next" at bounding box center [220, 114] width 32 height 13
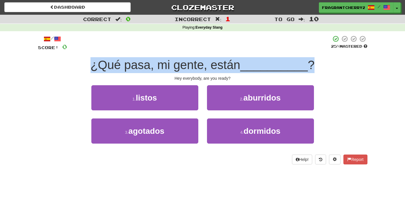
click at [156, 75] on div "/ Score: 0 25 % Mastered ¿Qué pasa, mi gente, están __________ ? Hey everybody,…" at bounding box center [203, 99] width 330 height 129
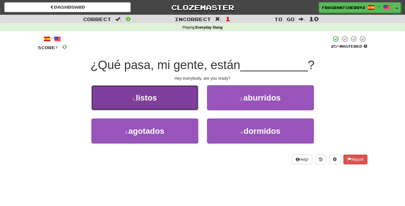
click at [167, 98] on button "1 . listos" at bounding box center [144, 97] width 107 height 25
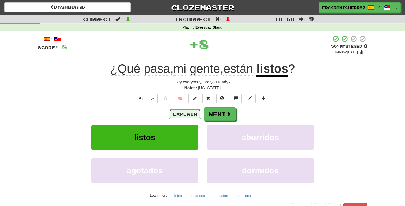
click at [175, 113] on button "Explain" at bounding box center [185, 114] width 32 height 10
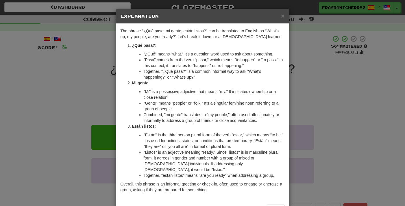
click at [100, 84] on div "× Explanation The phrase "¿Qué pasa, mi gente, están listos?" can be translated…" at bounding box center [202, 103] width 405 height 206
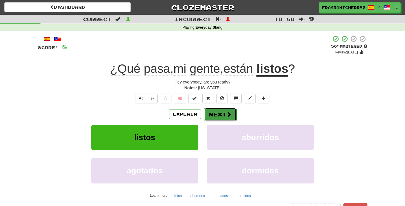
click at [219, 115] on button "Next" at bounding box center [220, 114] width 32 height 13
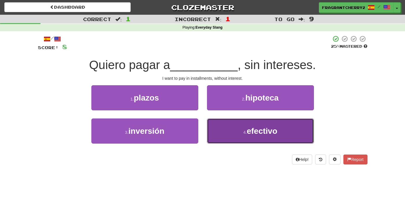
click at [229, 123] on button "4 . efectivo" at bounding box center [260, 131] width 107 height 25
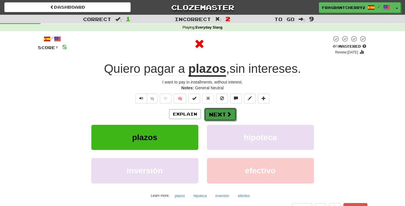
click at [221, 112] on button "Next" at bounding box center [220, 114] width 32 height 13
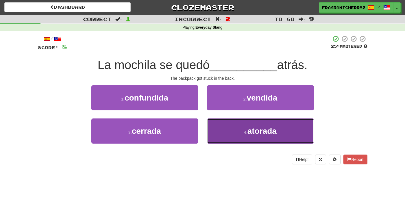
click at [231, 126] on button "4 . atorada" at bounding box center [260, 131] width 107 height 25
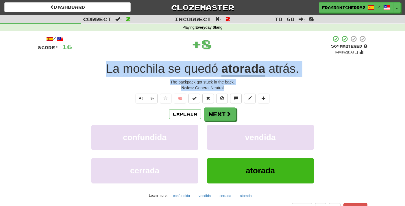
drag, startPoint x: 227, startPoint y: 89, endPoint x: 108, endPoint y: 71, distance: 119.6
click at [108, 71] on div "/ Score: 16 + 8 50 % Mastered Review: 2025-09-27 La mochila se quedó atorada at…" at bounding box center [203, 124] width 330 height 178
copy div "La mochila se quedó atorada atrás . The backpack got stuck in the back. Notes: …"
click at [221, 113] on button "Next" at bounding box center [220, 114] width 32 height 13
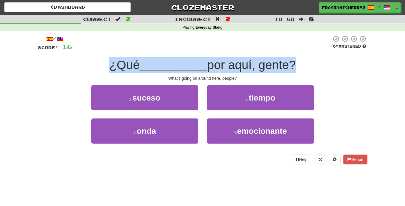
click at [190, 62] on span "__________" at bounding box center [174, 65] width 68 height 14
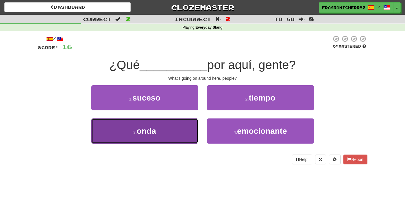
click at [185, 133] on button "3 . onda" at bounding box center [144, 131] width 107 height 25
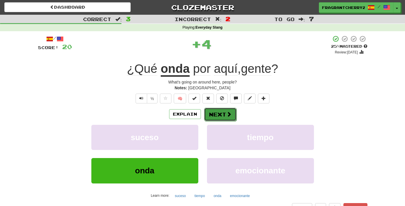
click at [222, 115] on button "Next" at bounding box center [220, 114] width 32 height 13
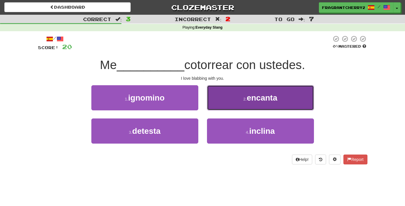
click at [229, 92] on button "2 . encanta" at bounding box center [260, 97] width 107 height 25
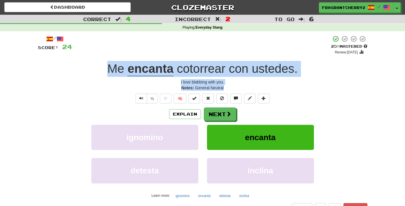
drag, startPoint x: 226, startPoint y: 89, endPoint x: 108, endPoint y: 74, distance: 119.3
click at [108, 74] on div "/ Score: 24 + 4 25 % Mastered Review: 2025-09-18 Me encanta cotorrear con usted…" at bounding box center [203, 124] width 330 height 178
copy div "Me encanta cotorrear con ustedes . I love blabbing with you. Notes: General Neu…"
click at [216, 117] on button "Next" at bounding box center [220, 114] width 32 height 13
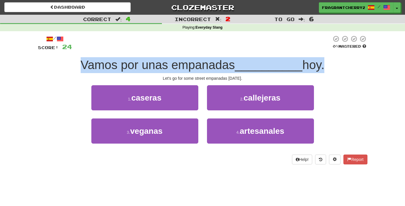
click at [180, 59] on span "Vamos por unas empanadas" at bounding box center [158, 65] width 154 height 14
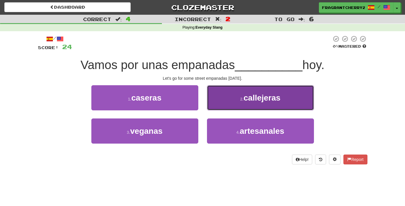
click at [224, 92] on button "2 . callejeras" at bounding box center [260, 97] width 107 height 25
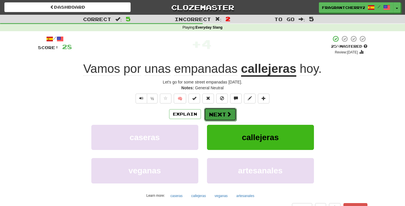
click at [214, 114] on button "Next" at bounding box center [220, 114] width 32 height 13
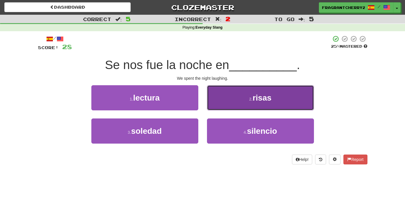
click at [229, 99] on button "2 . risas" at bounding box center [260, 97] width 107 height 25
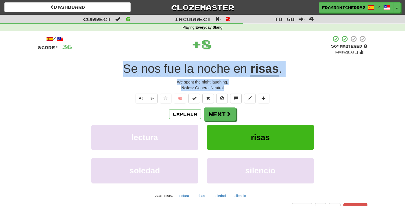
drag, startPoint x: 230, startPoint y: 90, endPoint x: 110, endPoint y: 74, distance: 121.6
click at [110, 74] on div "/ Score: 36 + 8 50 % Mastered Review: 2025-09-27 Se nos fue la noche en risas .…" at bounding box center [203, 124] width 330 height 178
copy div "Se nos fue la noche en risas . We spent the night laughing. Notes: General Neut…"
click at [225, 112] on button "Next" at bounding box center [220, 114] width 32 height 13
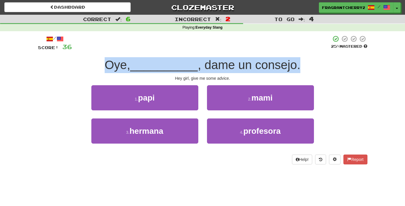
click at [185, 66] on span "__________" at bounding box center [164, 65] width 68 height 14
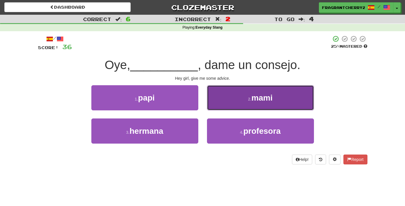
click at [237, 93] on button "2 . mami" at bounding box center [260, 97] width 107 height 25
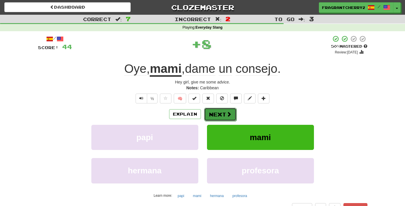
click at [224, 114] on button "Next" at bounding box center [220, 114] width 32 height 13
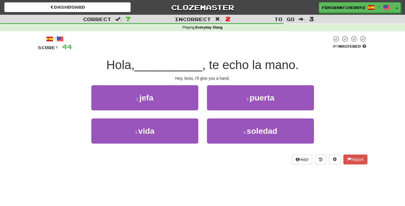
click at [183, 111] on div "1 . jefa" at bounding box center [145, 101] width 116 height 33
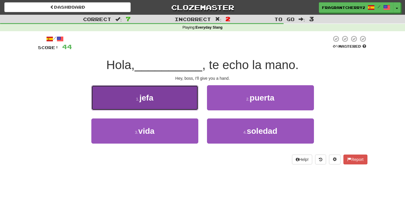
click at [186, 107] on button "1 . jefa" at bounding box center [144, 97] width 107 height 25
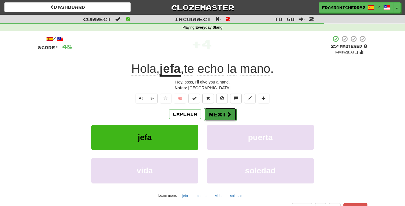
click at [218, 118] on button "Next" at bounding box center [220, 114] width 32 height 13
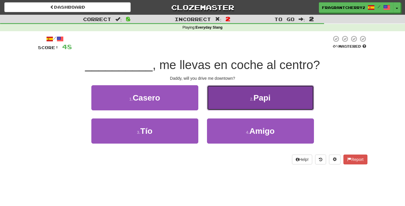
click at [232, 93] on button "2 . Papi" at bounding box center [260, 97] width 107 height 25
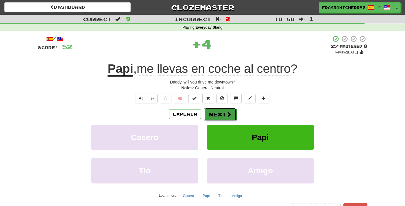
click at [220, 117] on button "Next" at bounding box center [220, 114] width 32 height 13
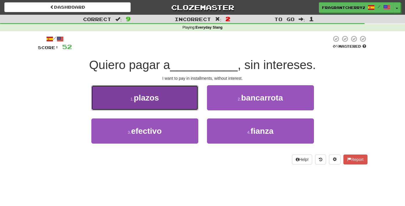
click at [184, 105] on button "1 . plazos" at bounding box center [144, 97] width 107 height 25
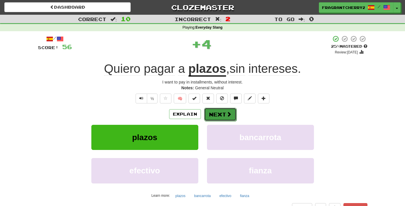
click at [221, 114] on button "Next" at bounding box center [220, 114] width 32 height 13
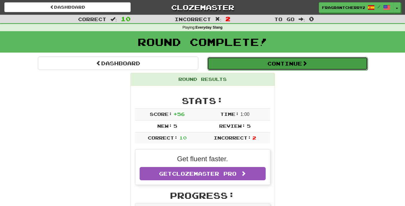
click at [237, 68] on button "Continue" at bounding box center [287, 63] width 161 height 13
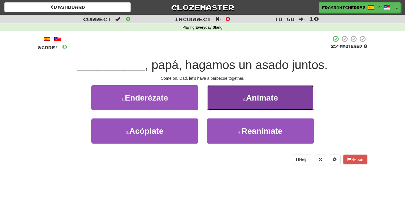
click at [212, 104] on button "2 . Anímate" at bounding box center [260, 97] width 107 height 25
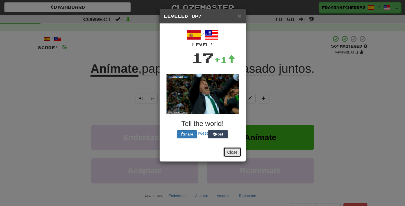
click at [235, 152] on button "Close" at bounding box center [233, 153] width 18 height 10
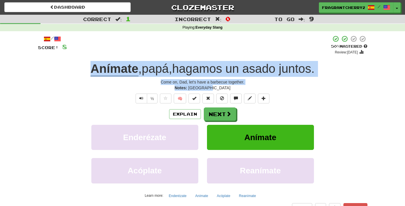
drag, startPoint x: 220, startPoint y: 88, endPoint x: 77, endPoint y: 66, distance: 144.3
click at [77, 66] on div "/ Score: 8 + 8 50 % Mastered Review: 2025-09-27 Anímate , papá , hagamos un asa…" at bounding box center [203, 124] width 330 height 178
copy div "Anímate , papá , hagamos un asado juntos . Come on, Dad, let's have a barbecue …"
click at [214, 110] on button "Next" at bounding box center [220, 114] width 32 height 13
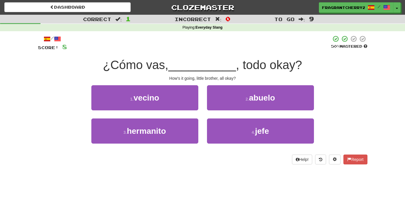
click at [197, 50] on div at bounding box center [199, 43] width 264 height 16
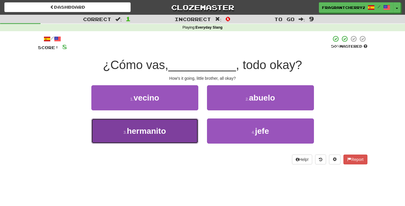
click at [178, 128] on button "3 . hermanito" at bounding box center [144, 131] width 107 height 25
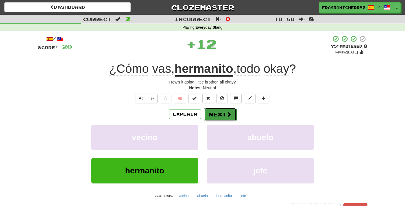
click at [224, 113] on button "Next" at bounding box center [220, 114] width 32 height 13
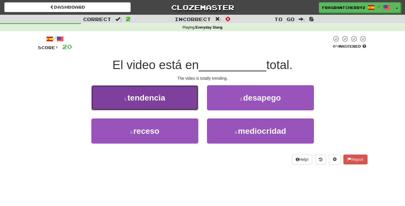
click at [183, 106] on button "1 . tendencia" at bounding box center [144, 97] width 107 height 25
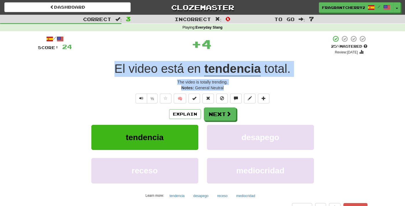
drag, startPoint x: 230, startPoint y: 90, endPoint x: 108, endPoint y: 71, distance: 123.8
click at [108, 71] on div "/ Score: 24 + 4 25 % Mastered Review: 2025-09-18 El video está en tendencia tot…" at bounding box center [203, 124] width 330 height 178
copy div "El video está en tendencia total . The video is totally trending. Notes: Genera…"
click at [212, 120] on button "Next" at bounding box center [220, 114] width 32 height 13
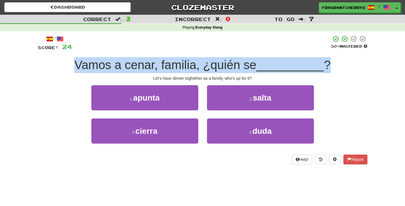
click at [202, 68] on span "Vamos a cenar, familia, ¿quién se" at bounding box center [165, 65] width 182 height 14
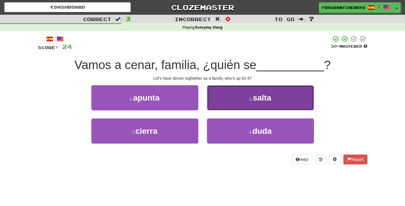
click at [247, 101] on button "2 . salta" at bounding box center [260, 97] width 107 height 25
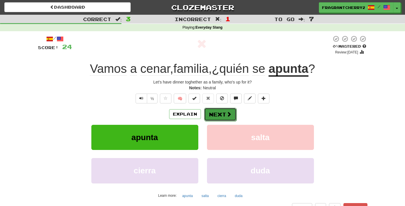
click at [213, 115] on button "Next" at bounding box center [220, 114] width 32 height 13
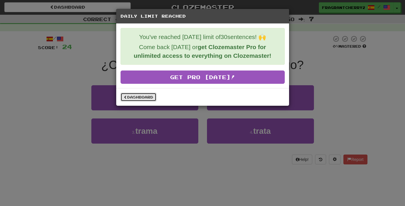
click at [141, 100] on link "Dashboard" at bounding box center [139, 97] width 36 height 9
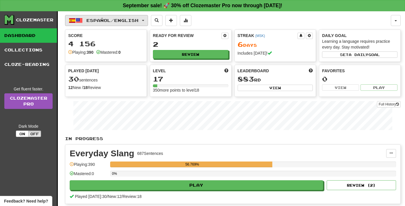
click at [112, 23] on span "Español / English" at bounding box center [112, 20] width 52 height 5
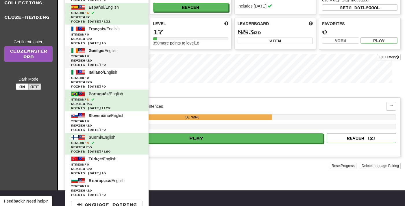
scroll to position [48, 0]
